Goal: Transaction & Acquisition: Purchase product/service

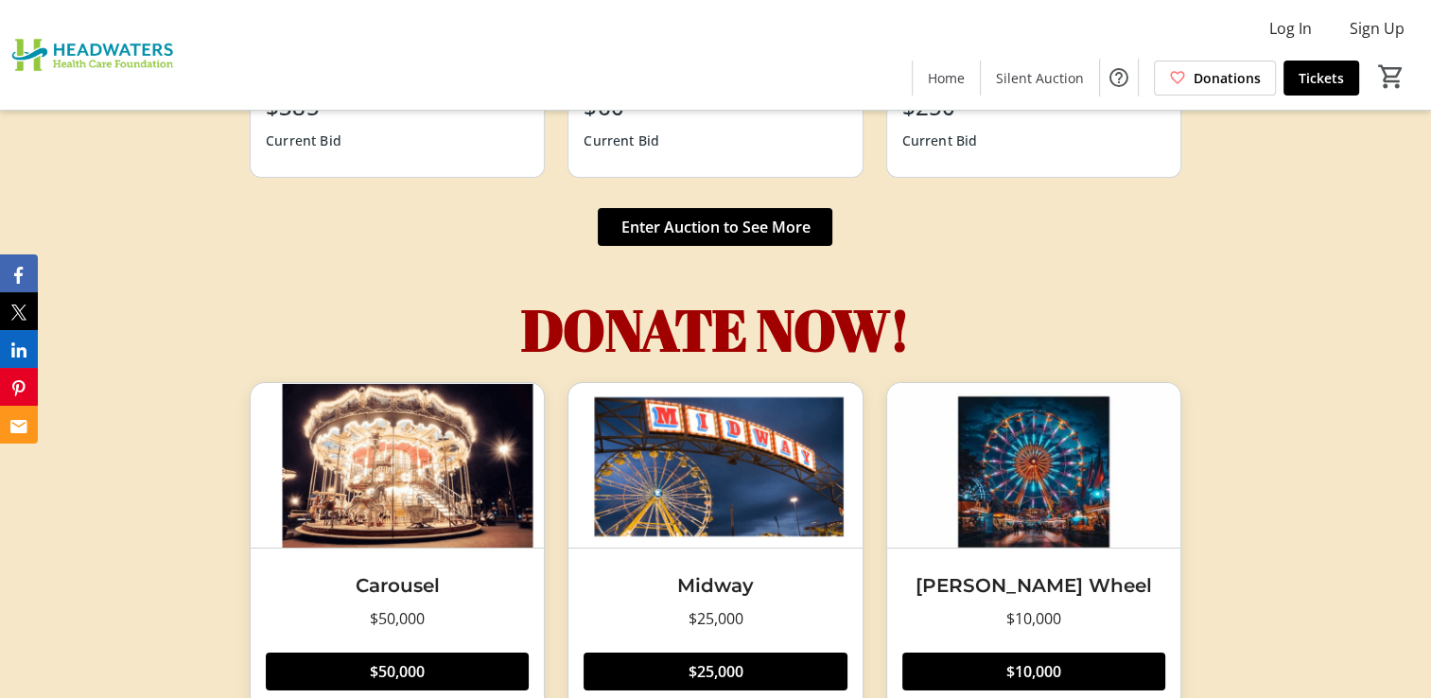
scroll to position [6587, 0]
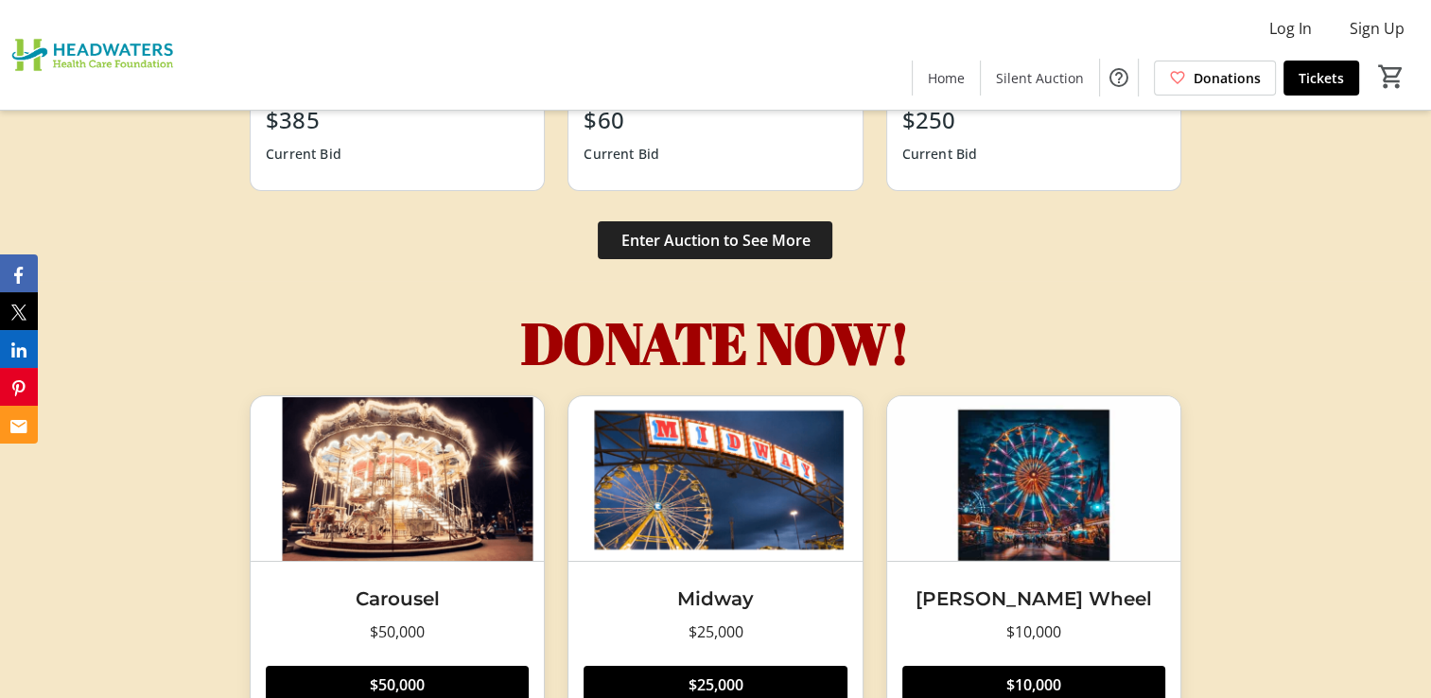
click at [704, 237] on span "Enter Auction to See More" at bounding box center [715, 240] width 189 height 23
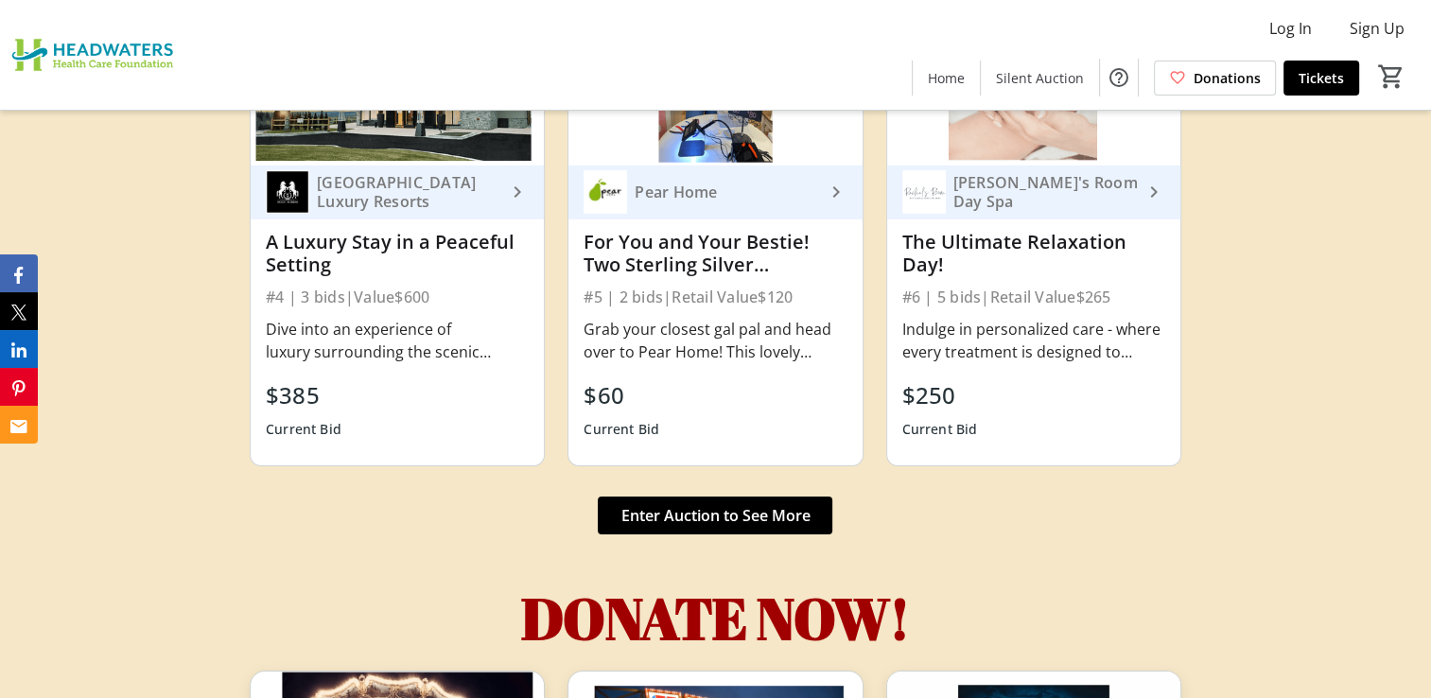
scroll to position [6587, 0]
